Goal: Find specific page/section: Find specific page/section

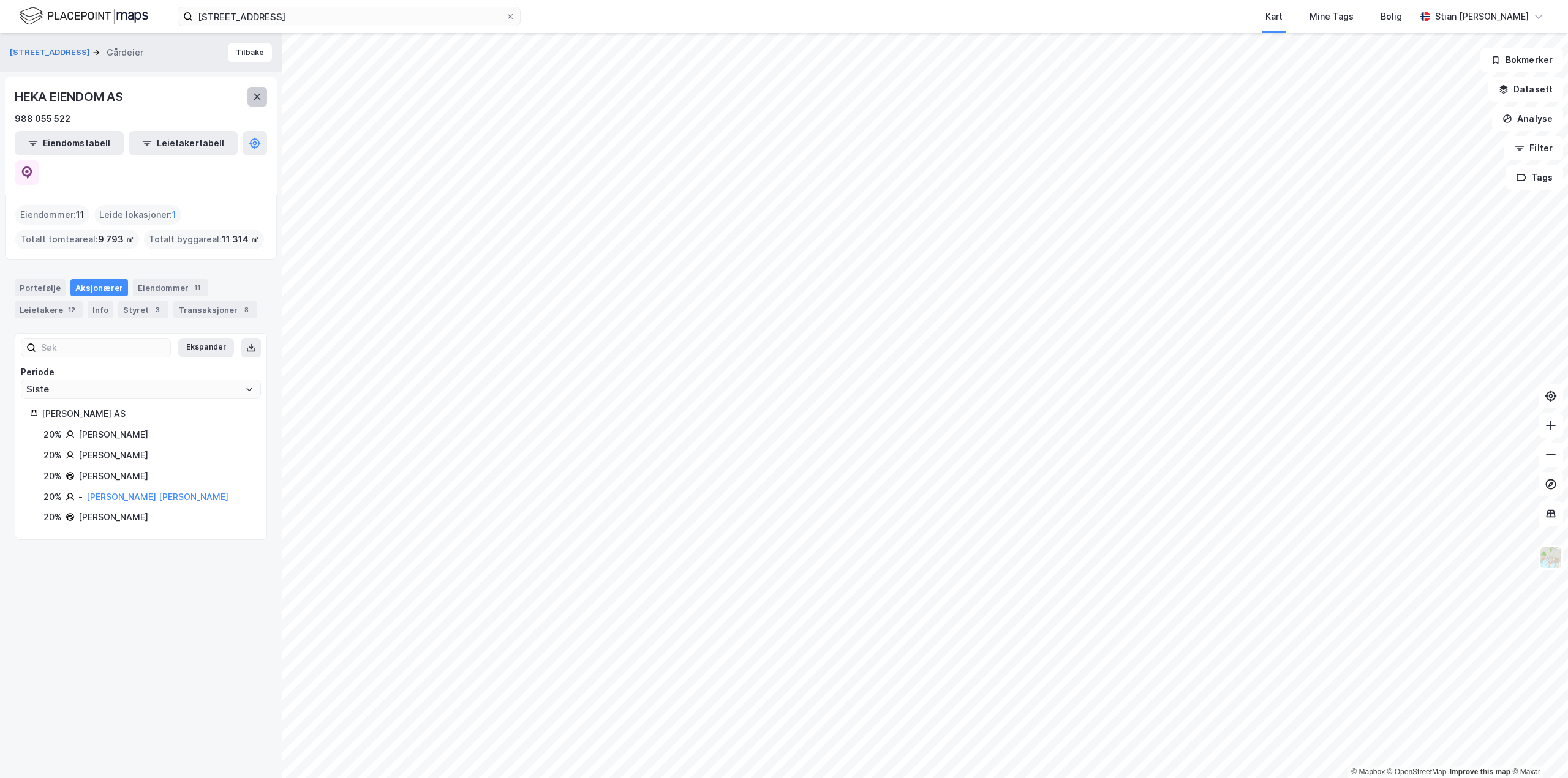
click at [258, 101] on icon at bounding box center [257, 97] width 10 height 10
